Goal: Complete application form

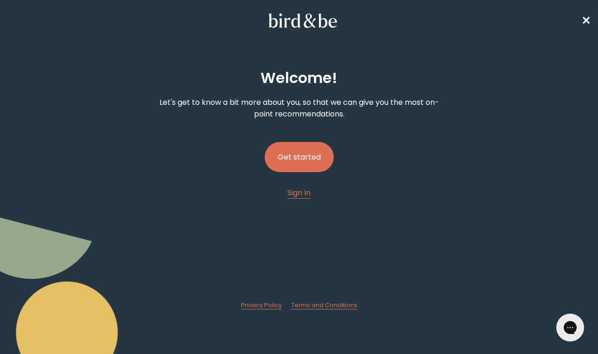
click at [303, 154] on button "Get started" at bounding box center [299, 157] width 69 height 30
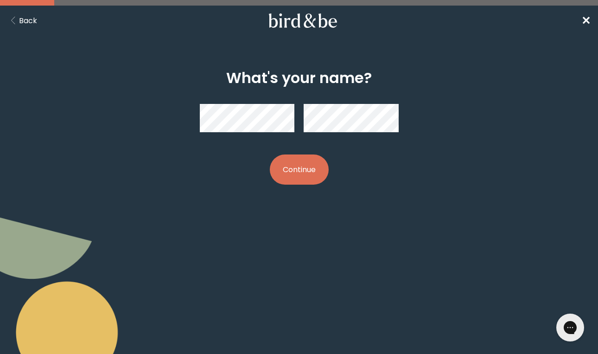
click at [304, 172] on button "Continue" at bounding box center [299, 169] width 59 height 30
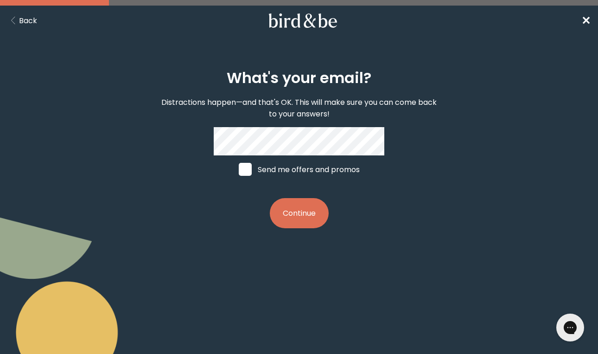
click at [299, 211] on button "Continue" at bounding box center [299, 213] width 59 height 30
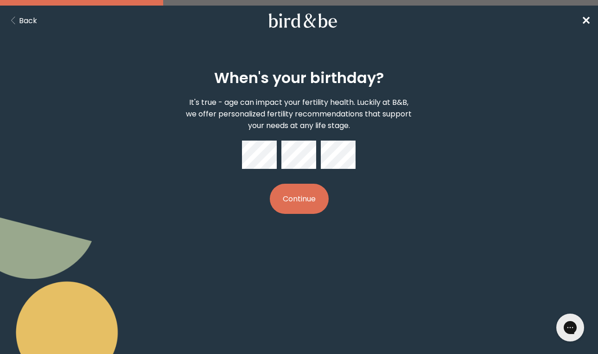
click at [284, 198] on button "Continue" at bounding box center [299, 198] width 59 height 30
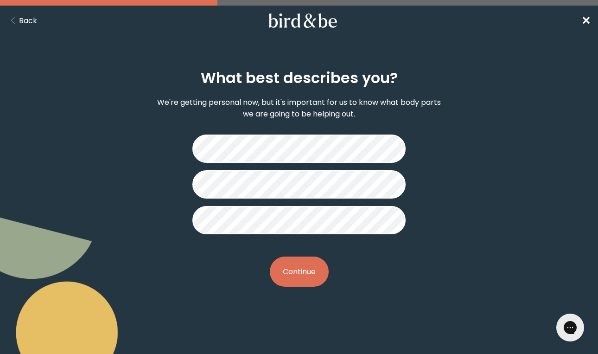
click at [292, 268] on button "Continue" at bounding box center [299, 271] width 59 height 30
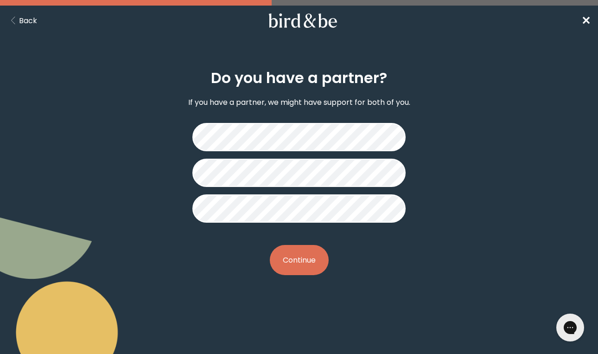
click at [302, 260] on button "Continue" at bounding box center [299, 260] width 59 height 30
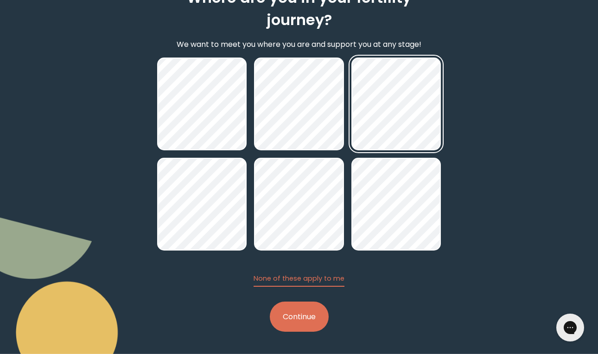
scroll to position [81, 0]
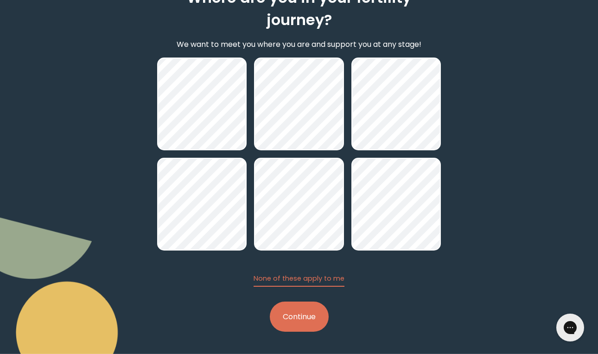
click at [303, 322] on button "Continue" at bounding box center [299, 316] width 59 height 30
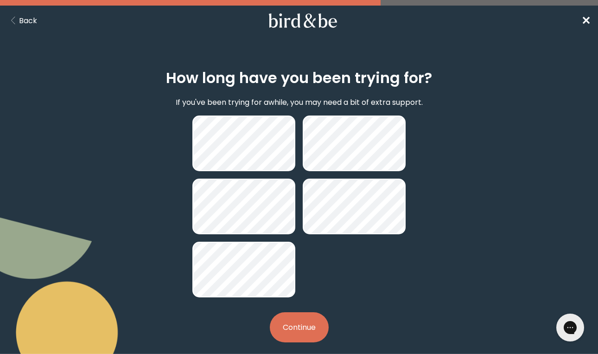
click at [307, 322] on button "Continue" at bounding box center [299, 327] width 59 height 30
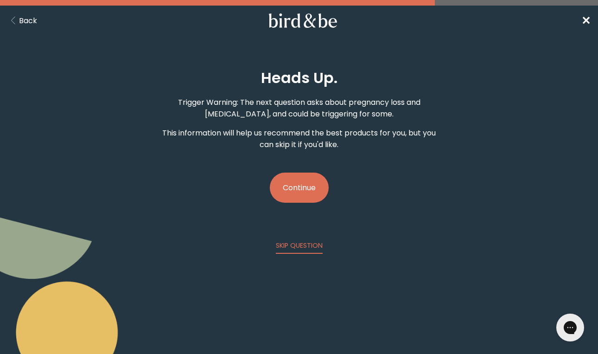
click at [310, 195] on button "Continue" at bounding box center [299, 187] width 59 height 30
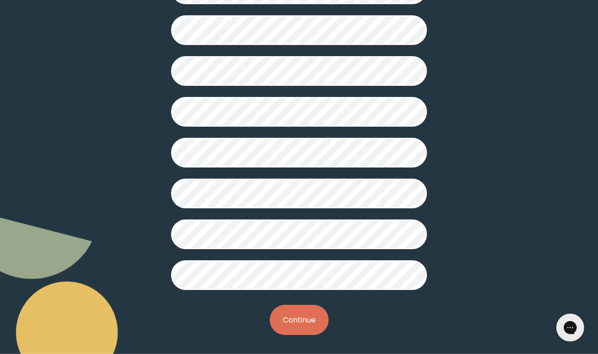
scroll to position [229, 0]
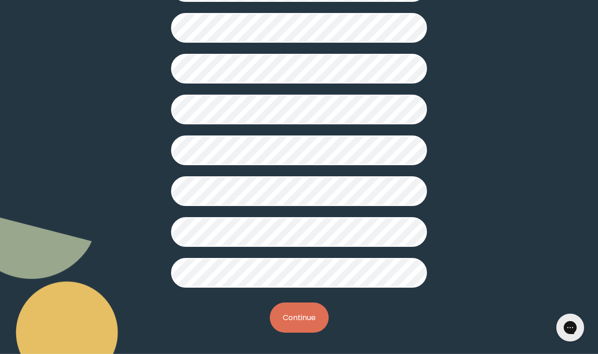
click at [285, 314] on button "Continue" at bounding box center [299, 317] width 59 height 30
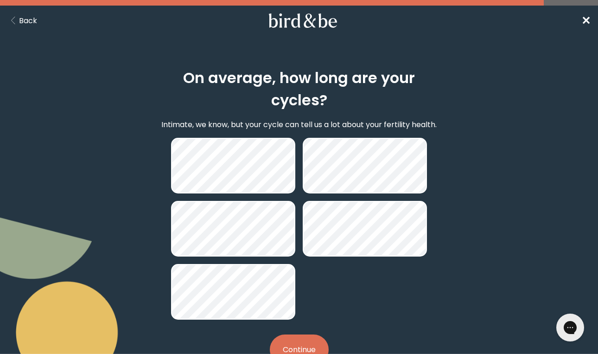
click at [308, 342] on button "Continue" at bounding box center [299, 349] width 59 height 30
